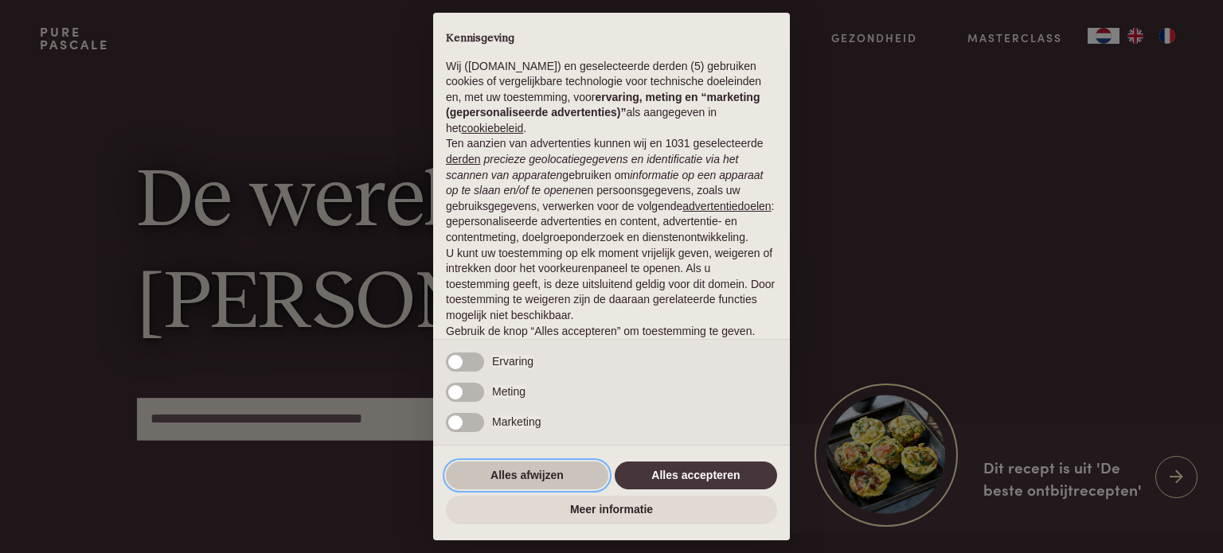
click at [486, 470] on button "Alles afwijzen" at bounding box center [527, 476] width 162 height 29
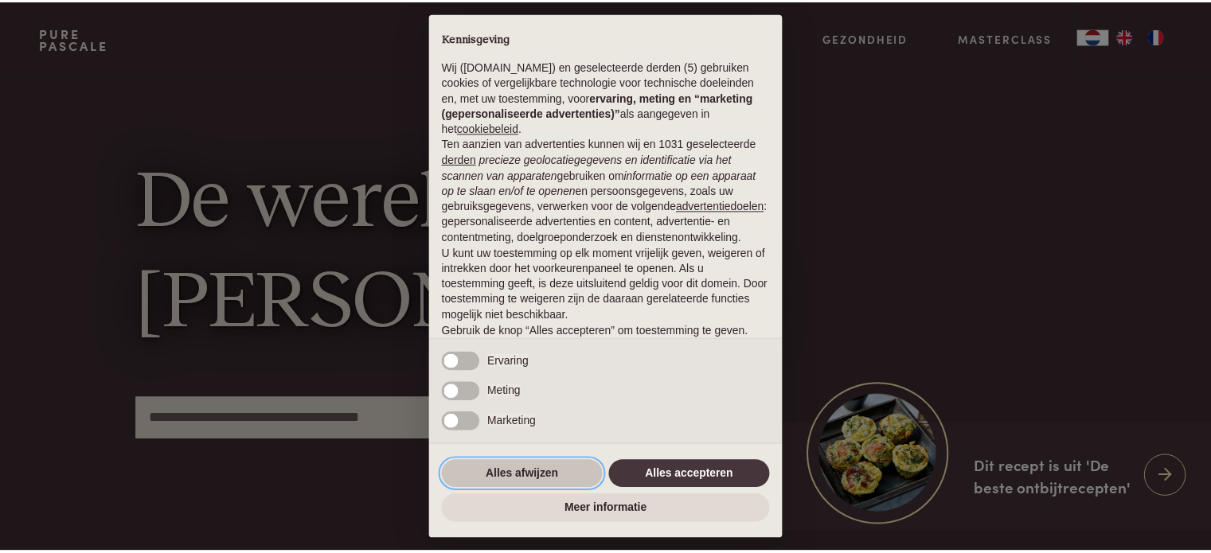
scroll to position [86, 0]
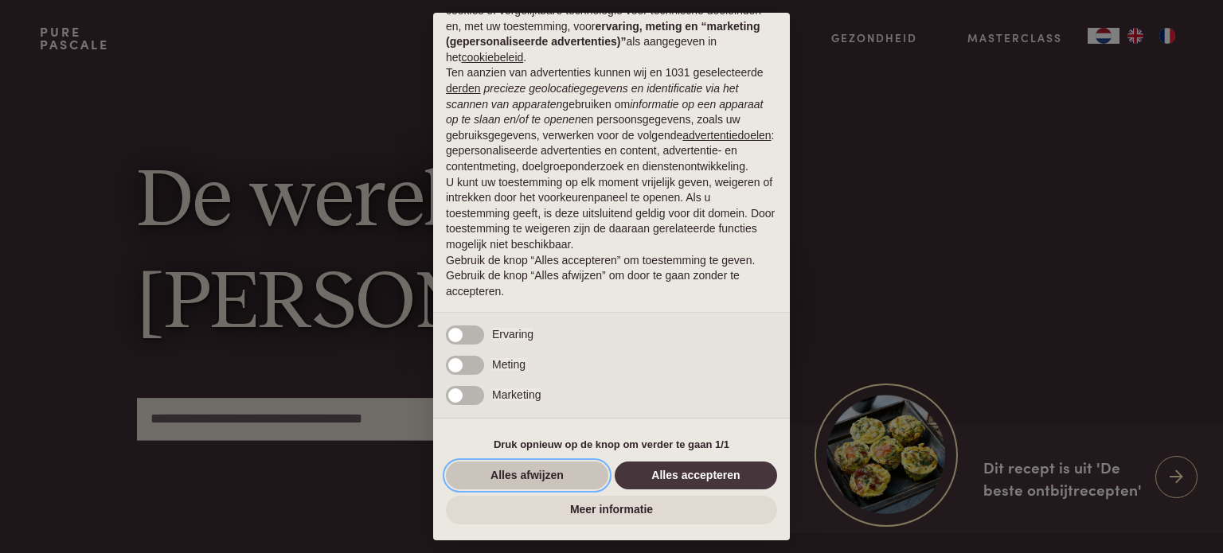
click at [554, 486] on button "Alles afwijzen" at bounding box center [527, 476] width 162 height 29
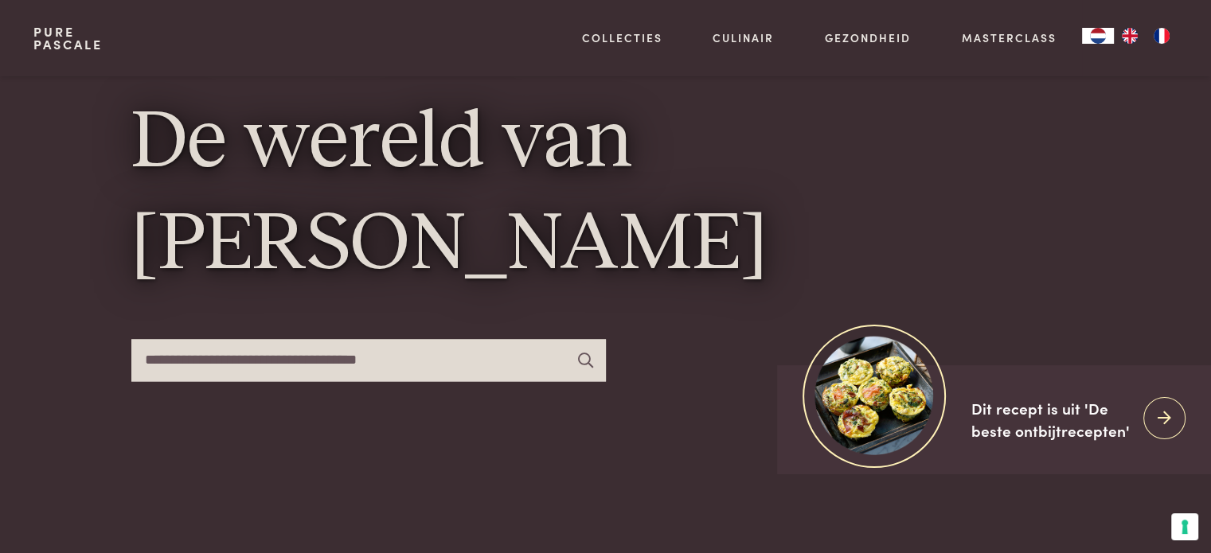
scroll to position [57, 0]
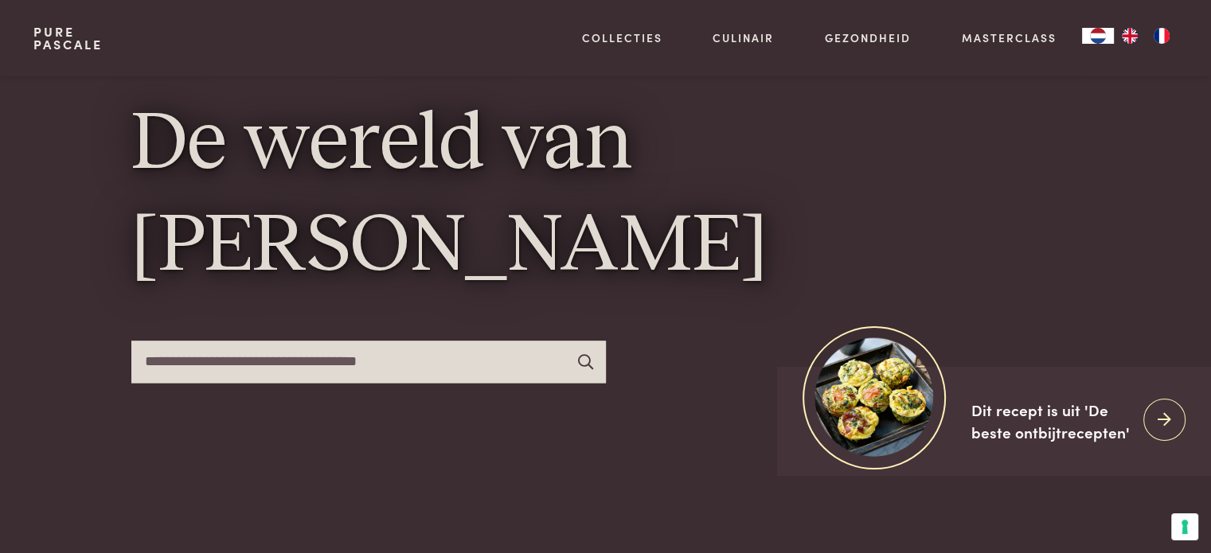
click at [583, 355] on icon at bounding box center [585, 361] width 15 height 15
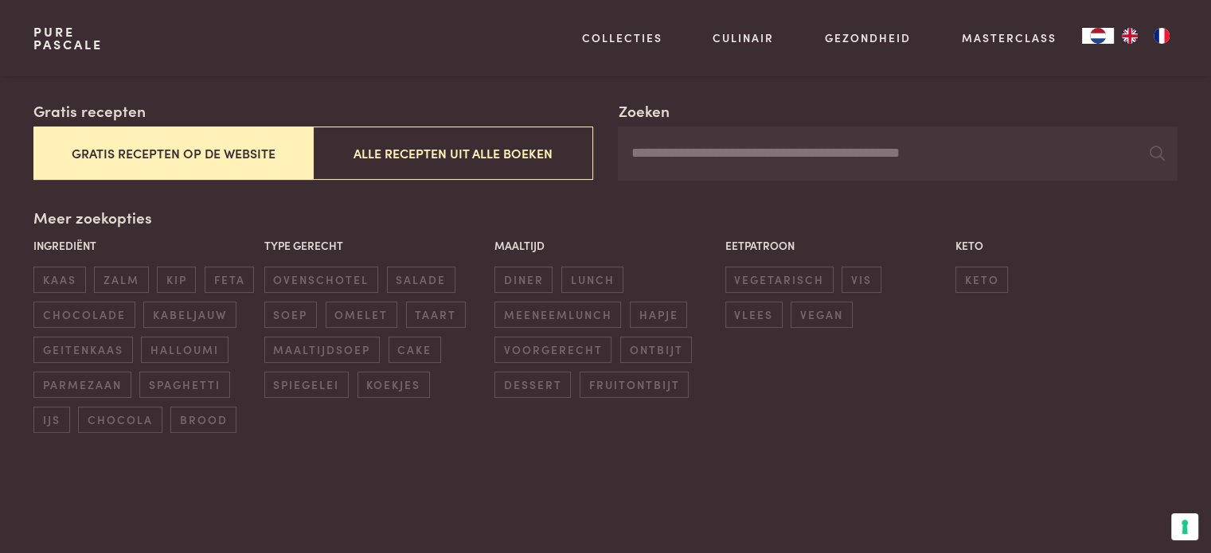
scroll to position [267, 0]
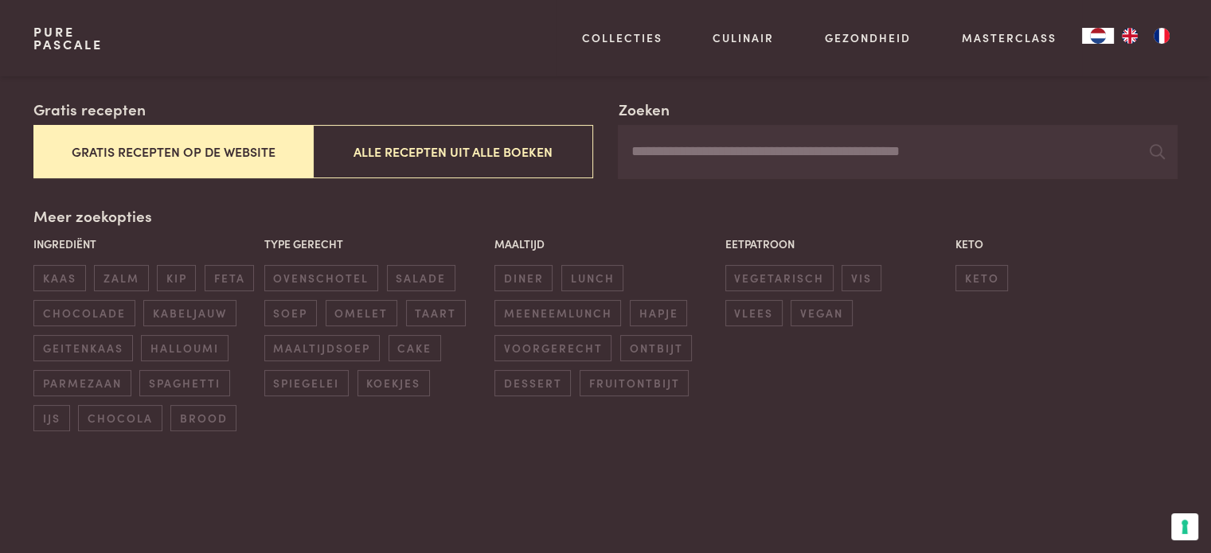
click at [247, 158] on button "Gratis recepten op de website" at bounding box center [172, 151] width 279 height 53
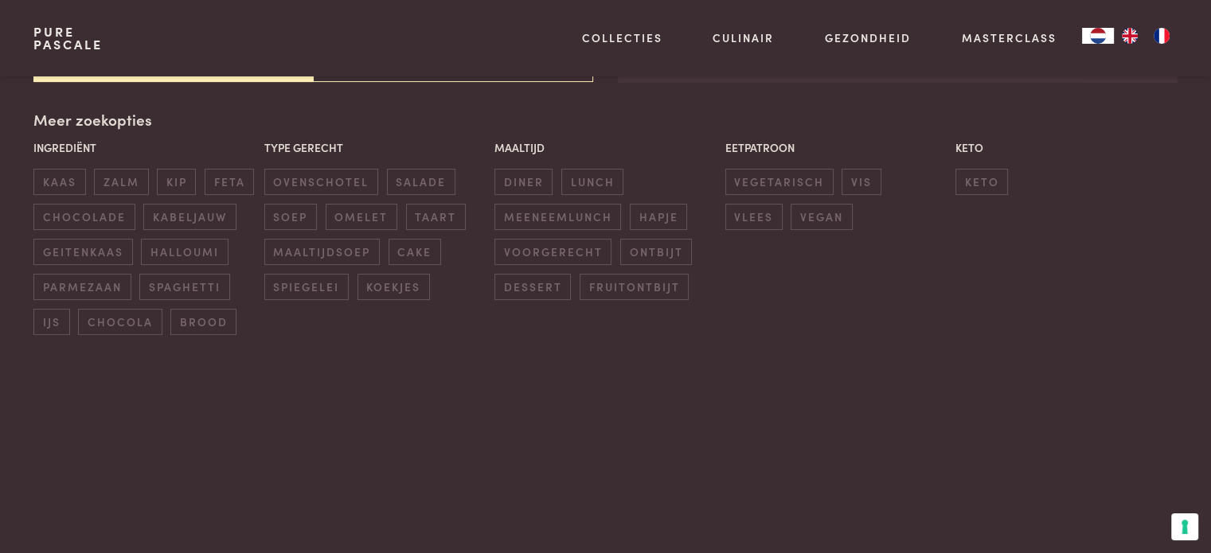
scroll to position [365, 0]
click at [96, 294] on span "parmezaan" at bounding box center [81, 285] width 97 height 26
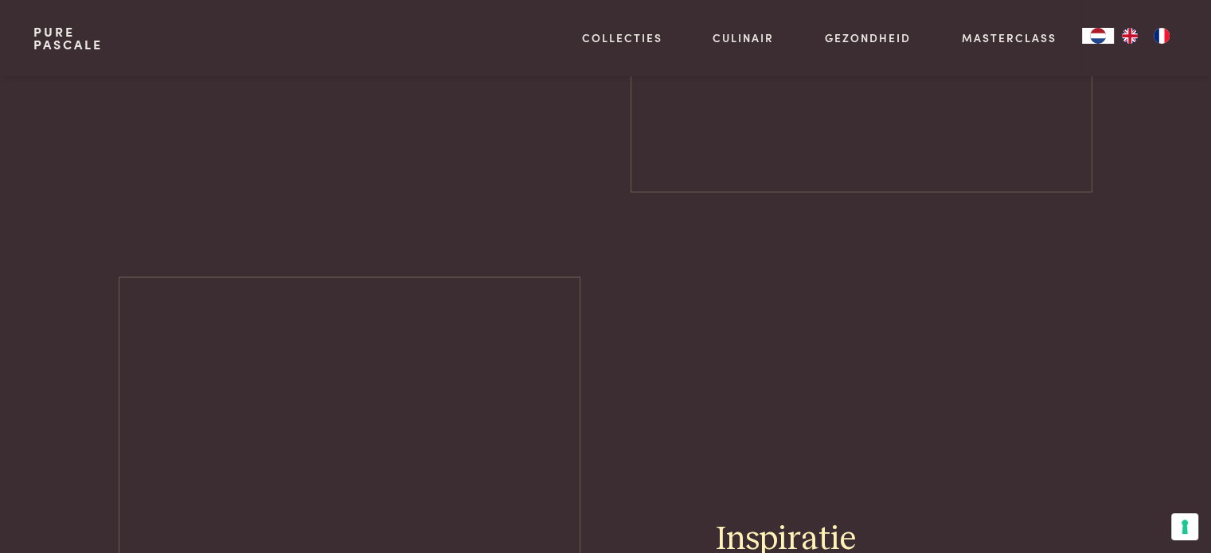
scroll to position [4171, 0]
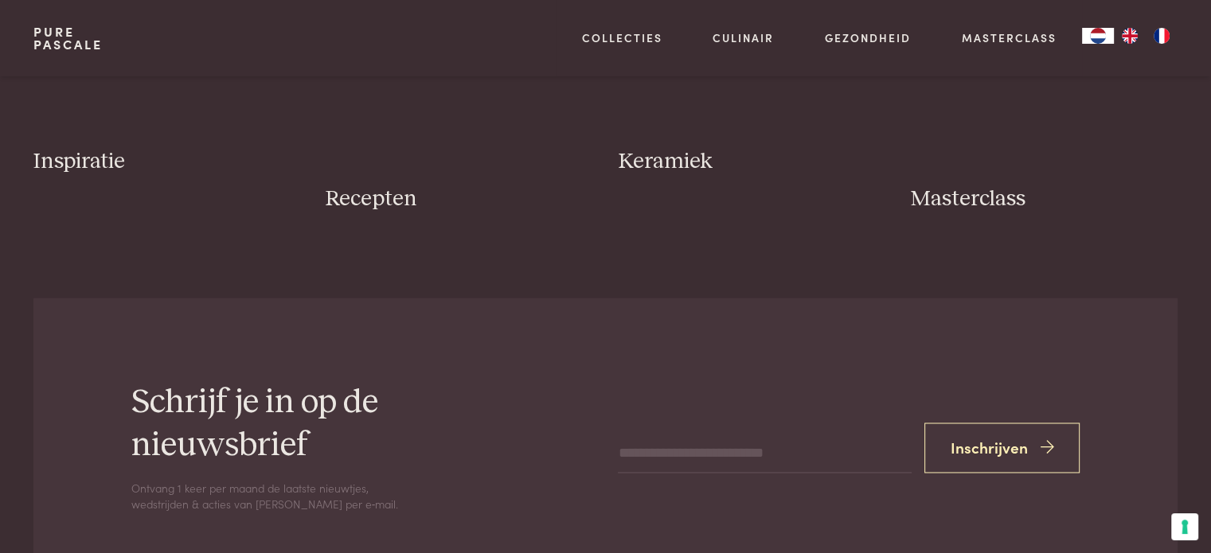
scroll to position [2506, 0]
click at [680, 155] on h3 "Keramiek" at bounding box center [751, 162] width 267 height 28
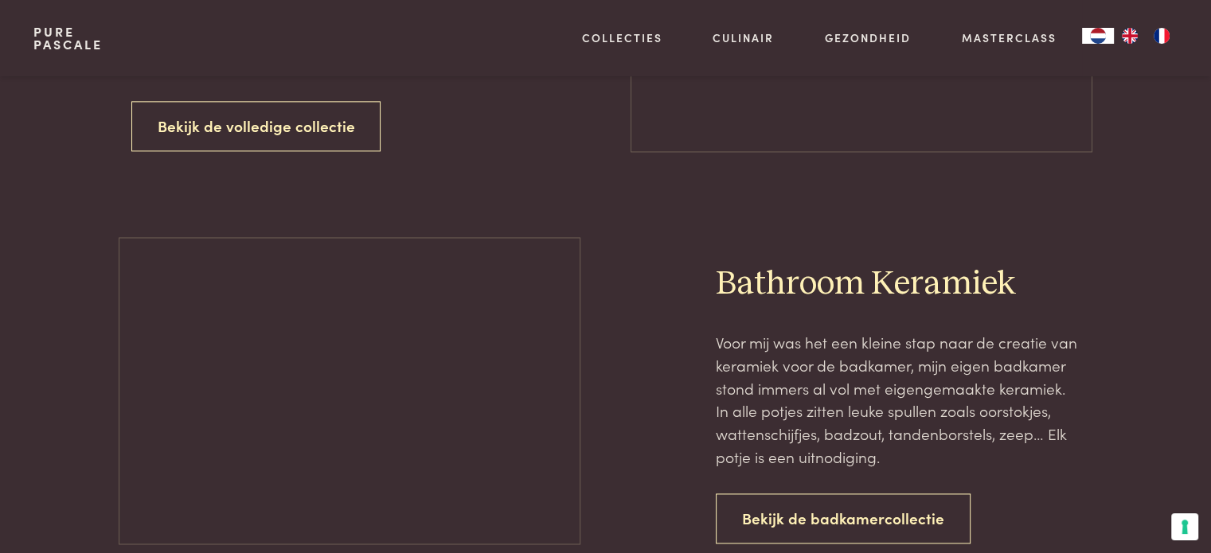
scroll to position [2130, 0]
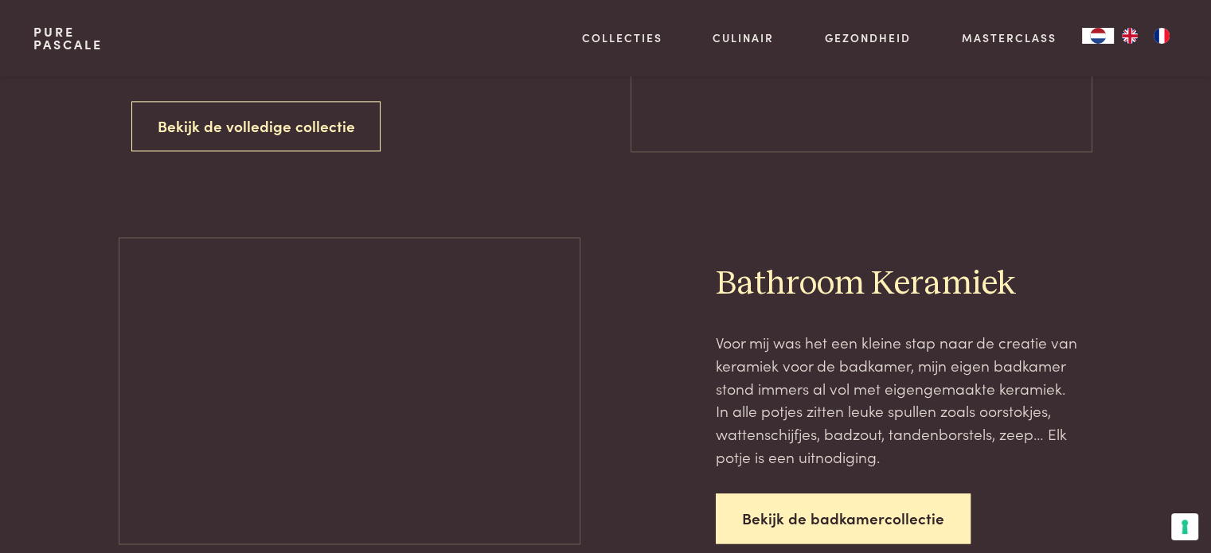
click at [743, 493] on link "Bekijk de badkamercollectie" at bounding box center [843, 518] width 255 height 50
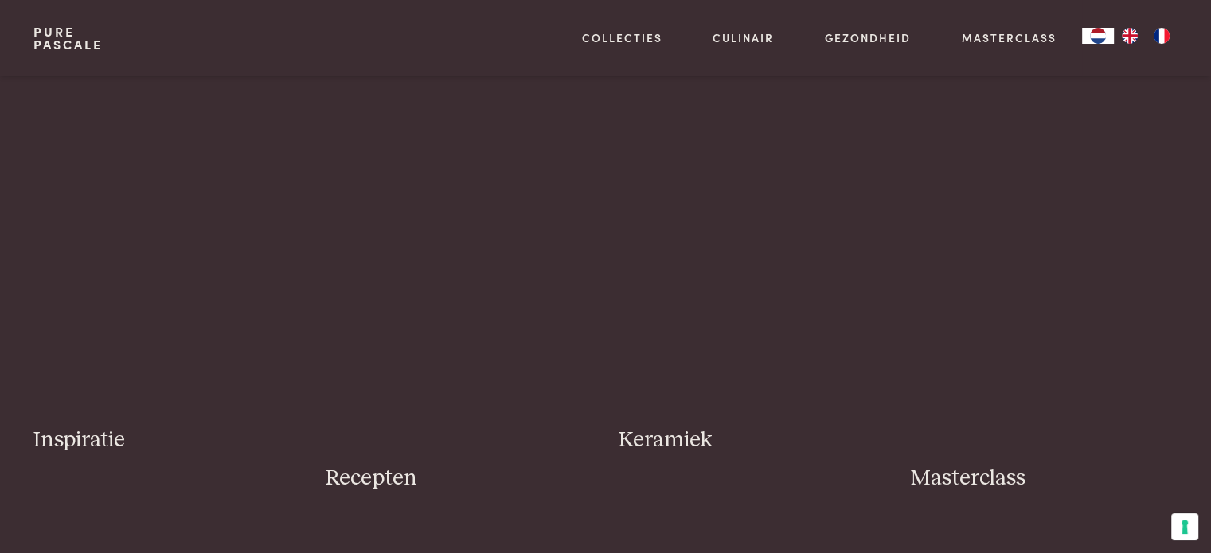
scroll to position [755, 0]
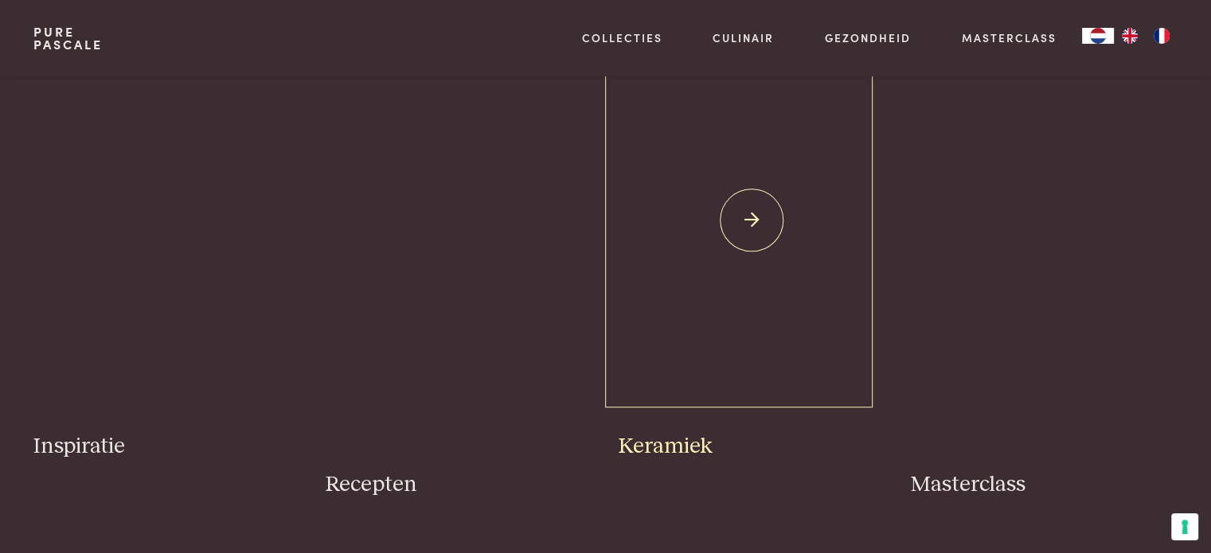
click at [742, 231] on img at bounding box center [751, 220] width 267 height 400
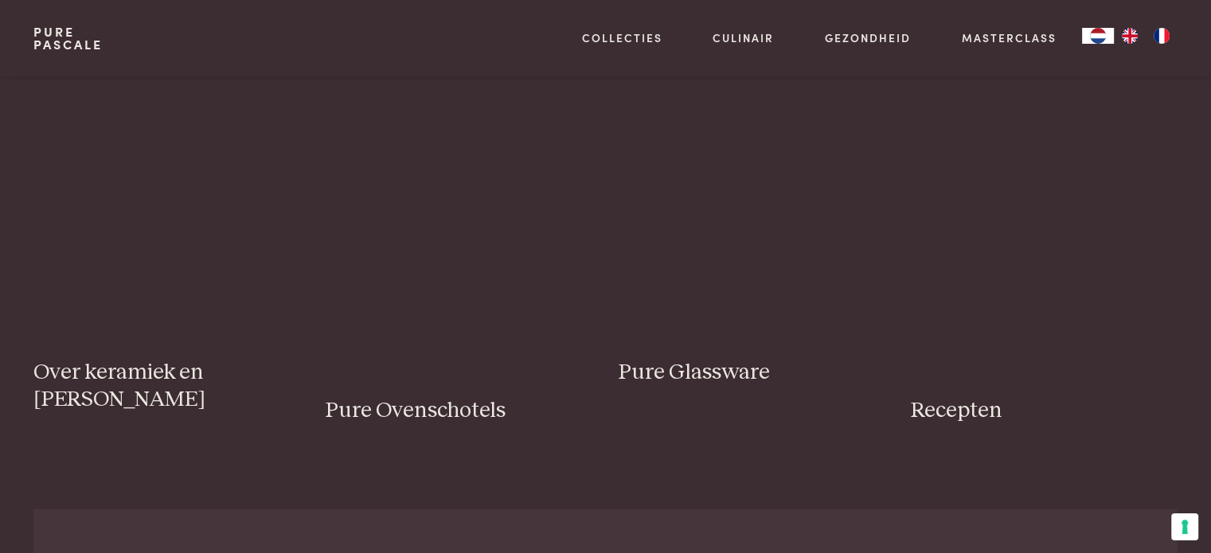
scroll to position [2875, 0]
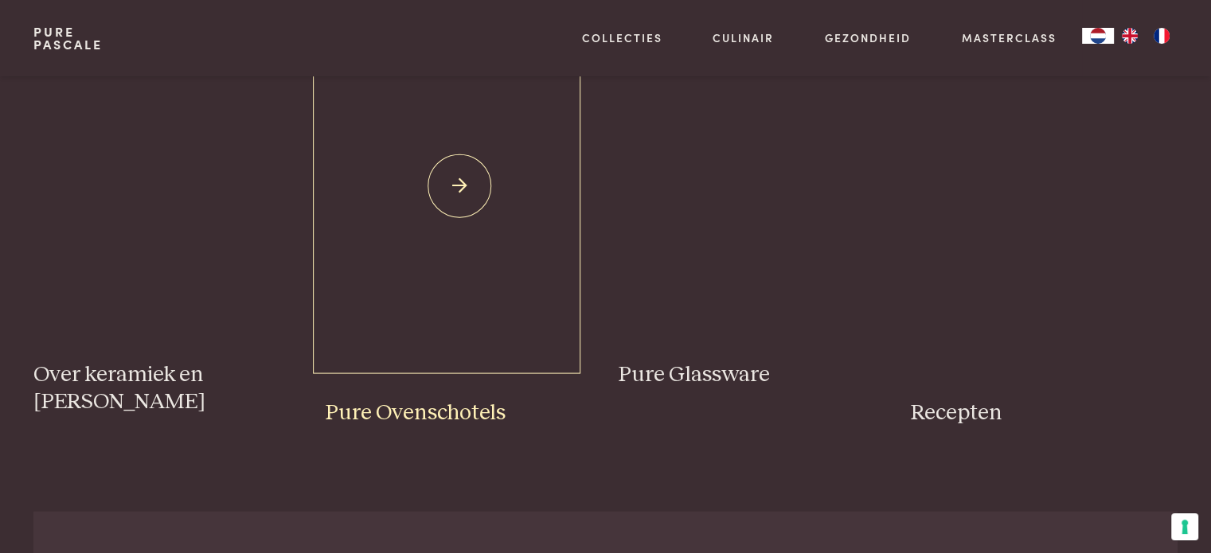
click at [395, 399] on h3 "Pure Ovenschotels" at bounding box center [459, 413] width 267 height 28
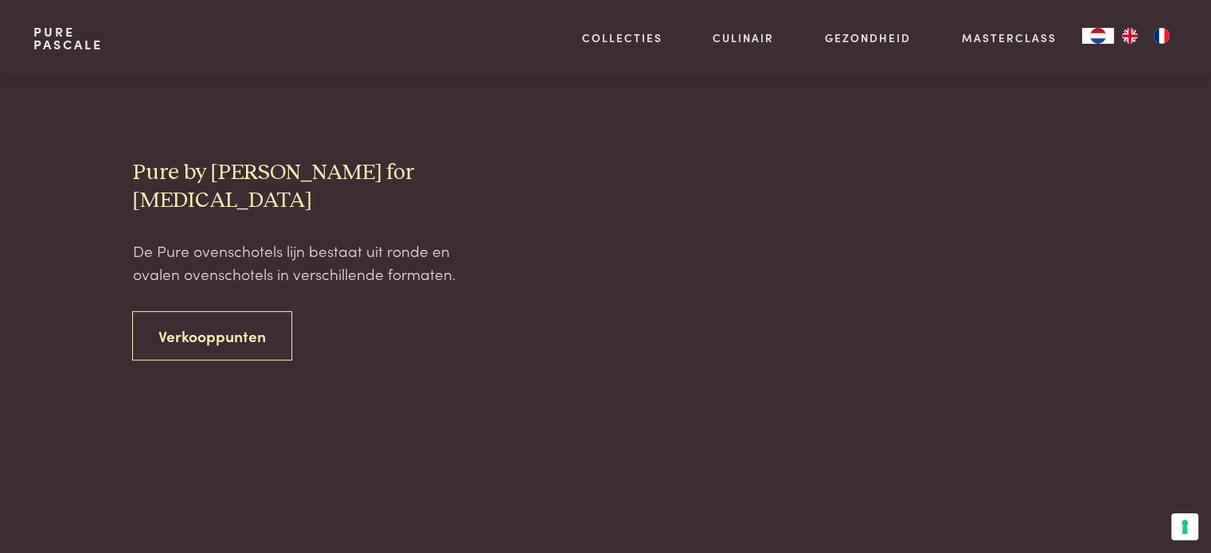
scroll to position [449, 0]
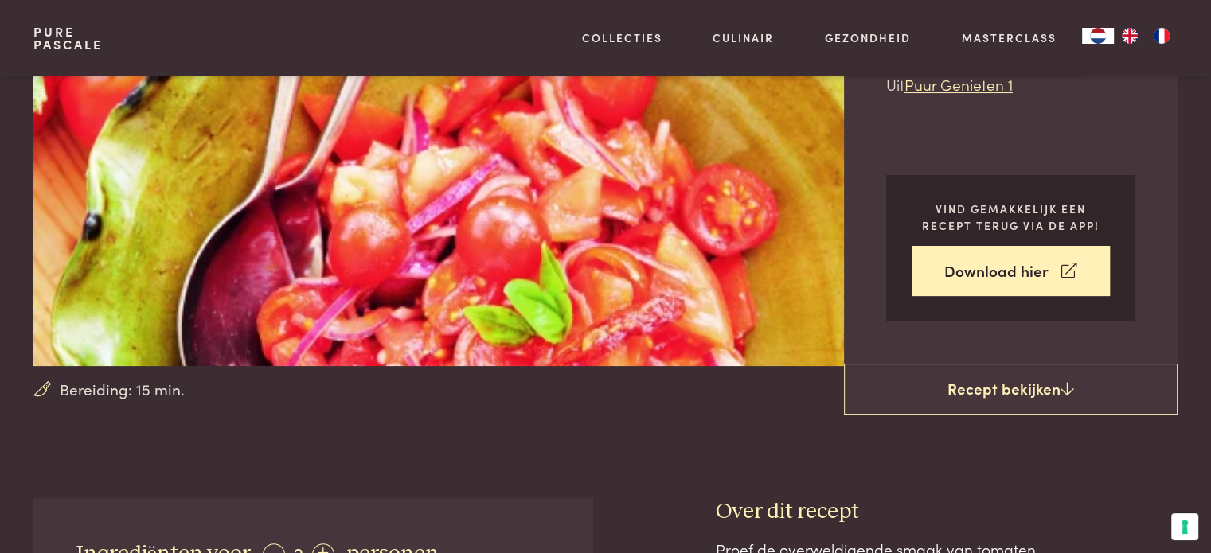
scroll to position [218, 0]
